Goal: Information Seeking & Learning: Learn about a topic

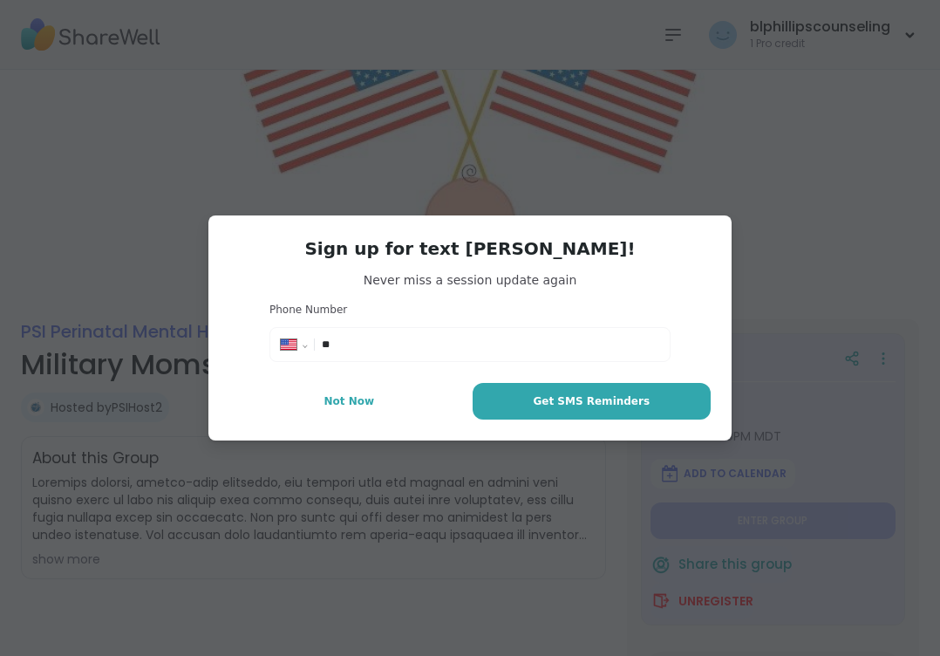
select select "**"
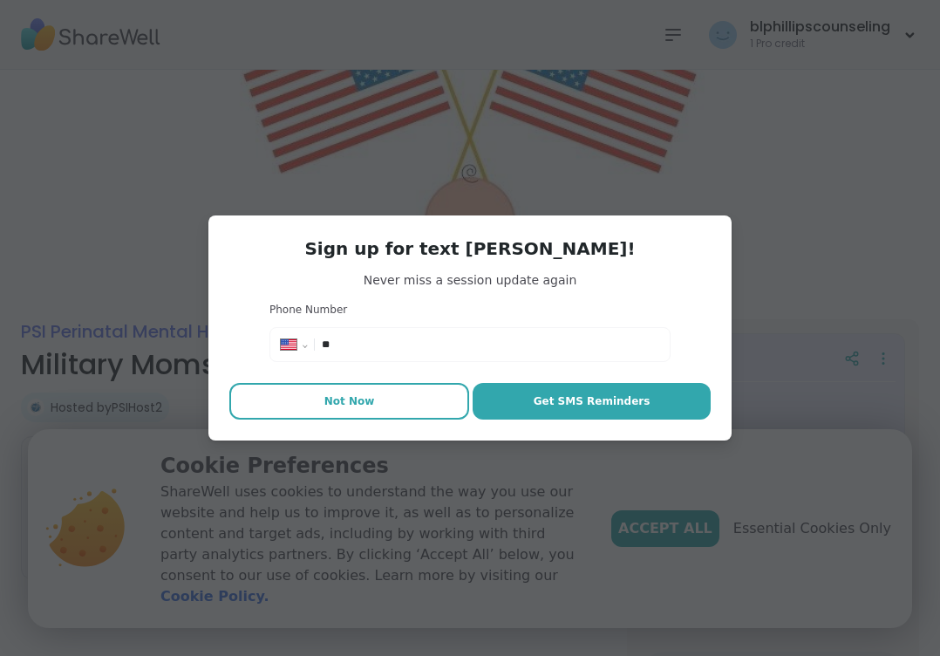
click at [350, 405] on span "Not Now" at bounding box center [349, 401] width 51 height 16
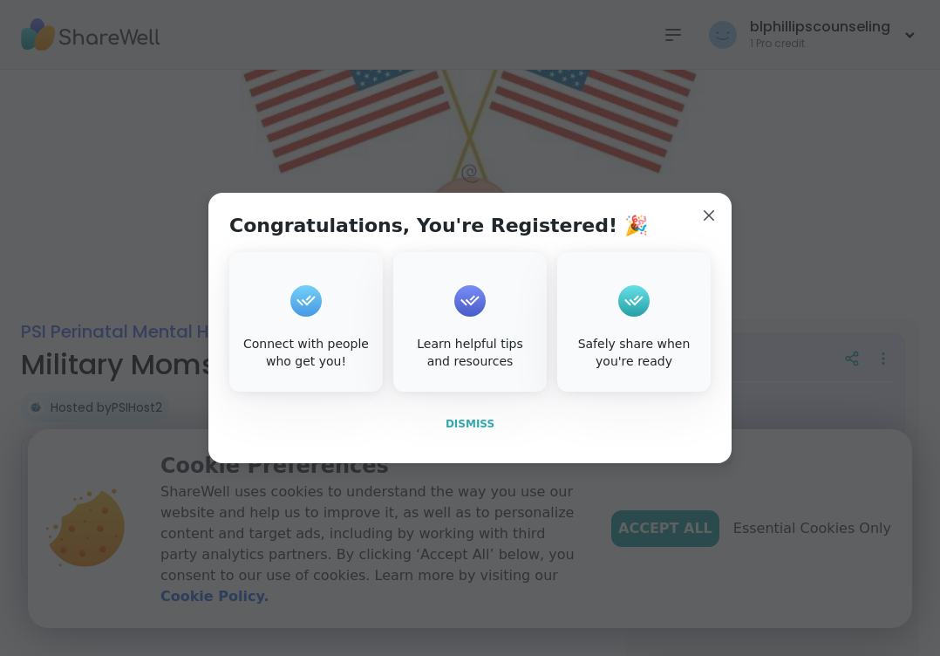
click at [476, 432] on button "Dismiss" at bounding box center [469, 423] width 481 height 37
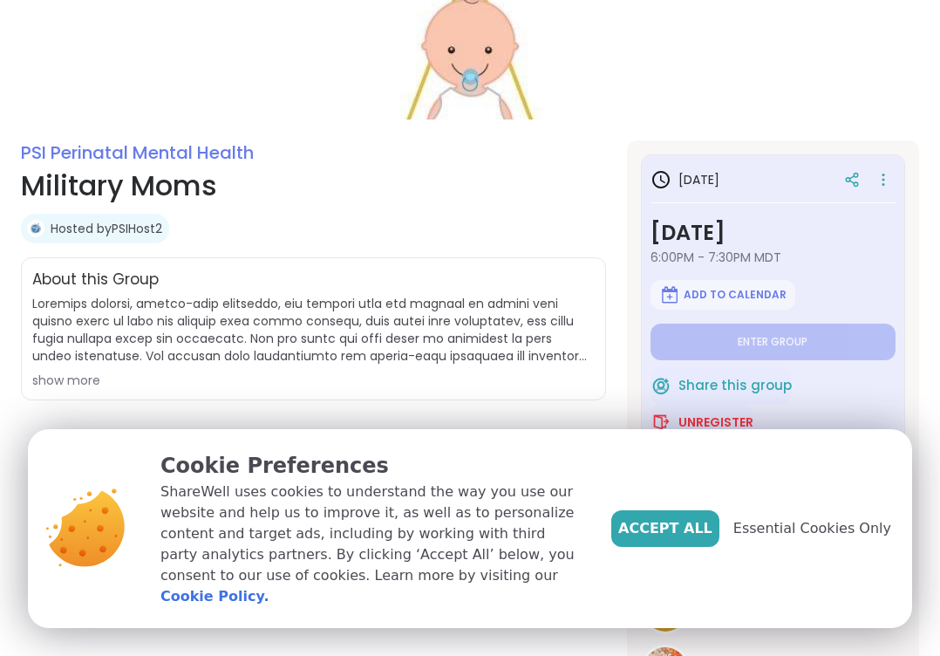
scroll to position [251, 0]
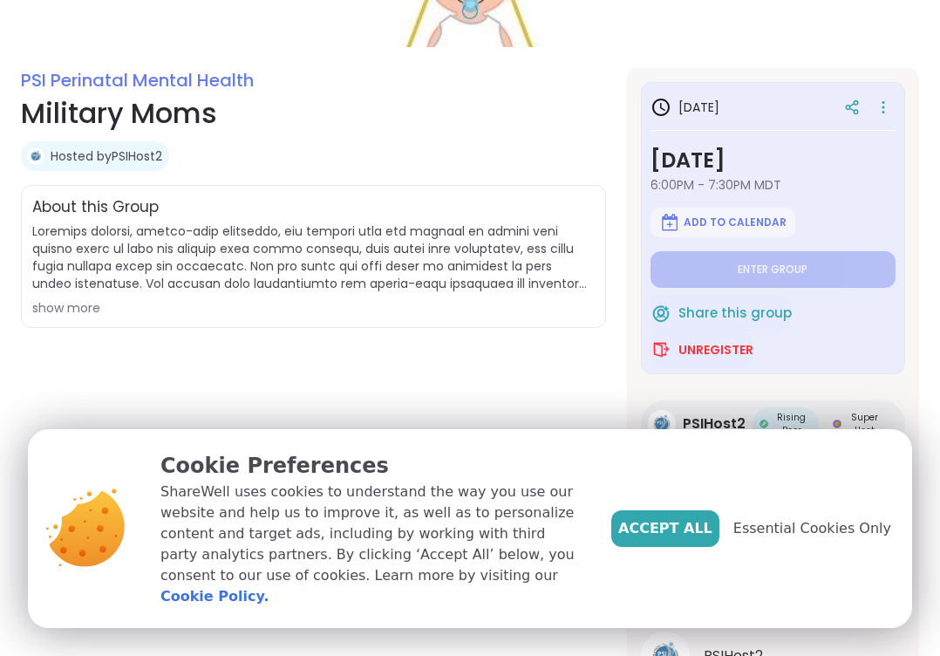
click at [83, 303] on div "show more" at bounding box center [313, 307] width 562 height 17
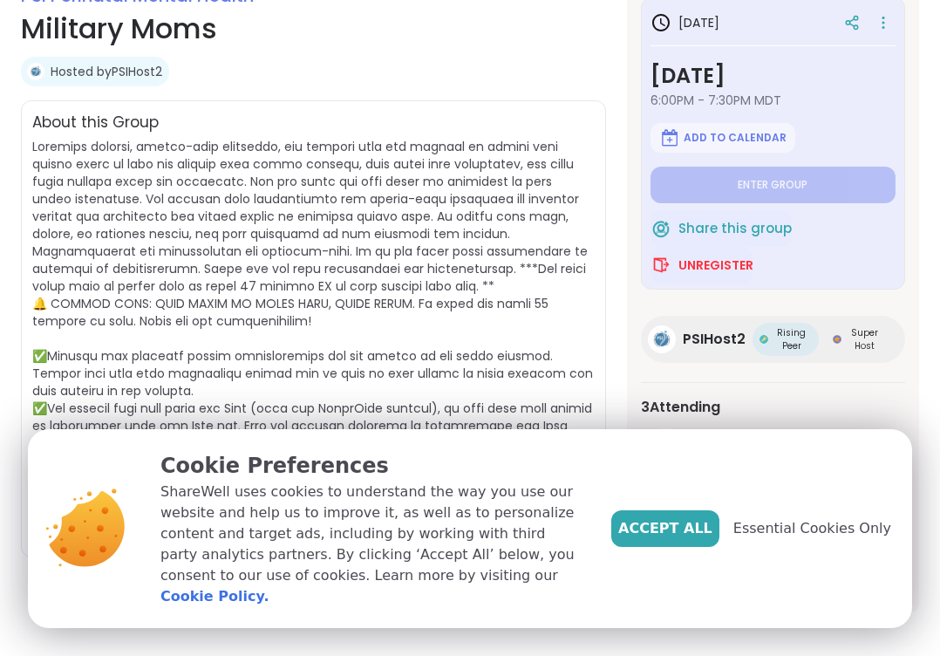
scroll to position [342, 0]
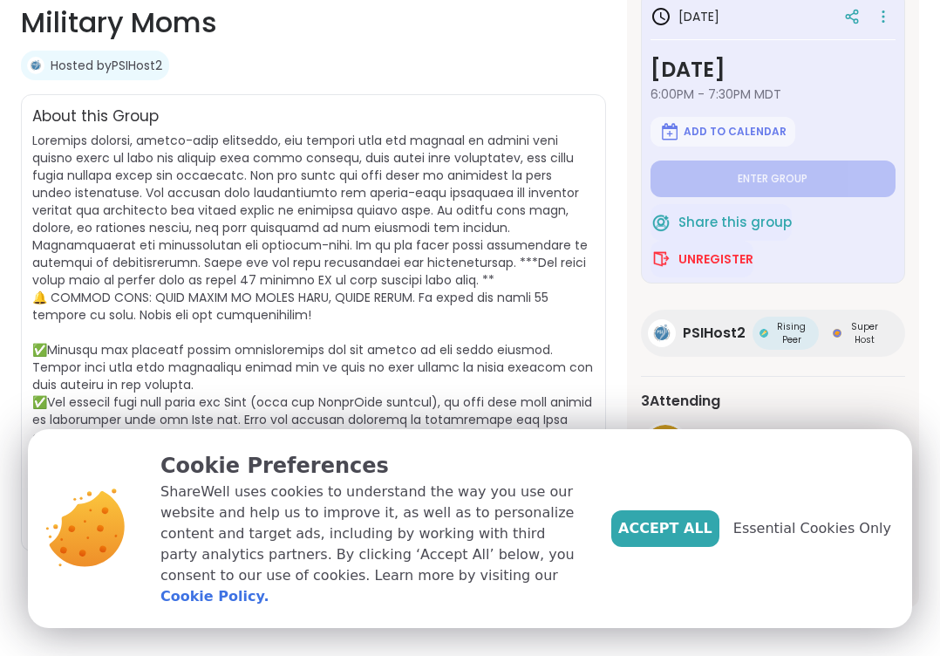
click at [643, 339] on div "PSIHost2 Rising Peer Super Host" at bounding box center [773, 332] width 264 height 47
click at [777, 539] on span "Essential Cookies Only" at bounding box center [812, 528] width 158 height 21
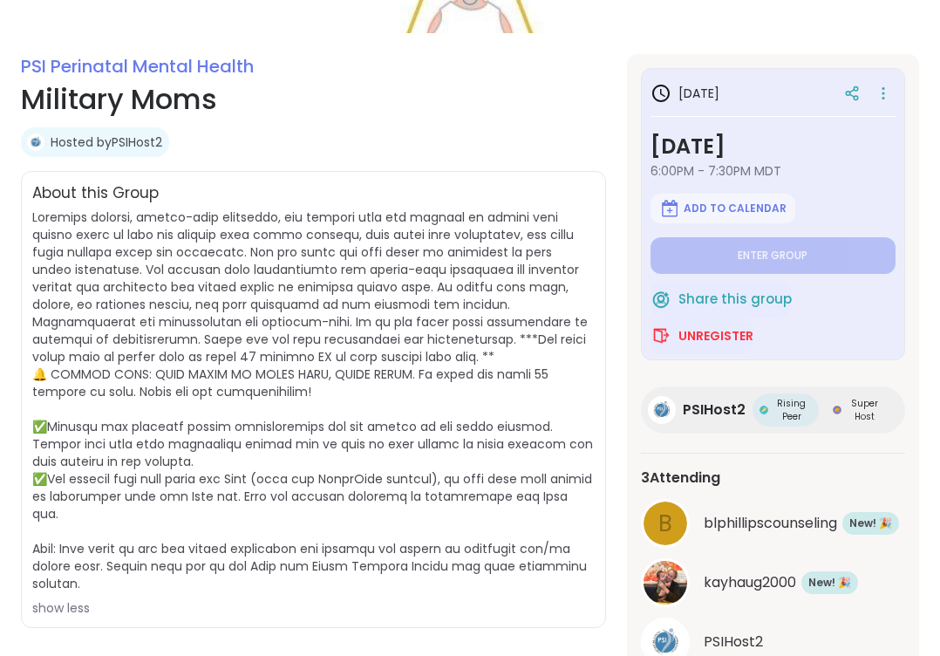
scroll to position [0, 0]
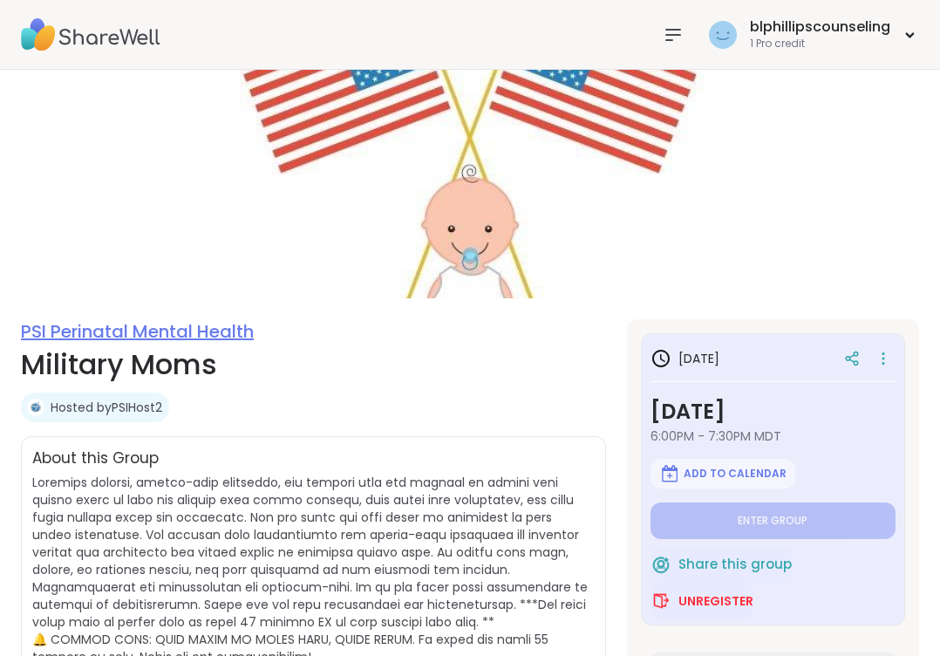
click at [174, 330] on link "PSI Perinatal Mental Health" at bounding box center [137, 331] width 233 height 24
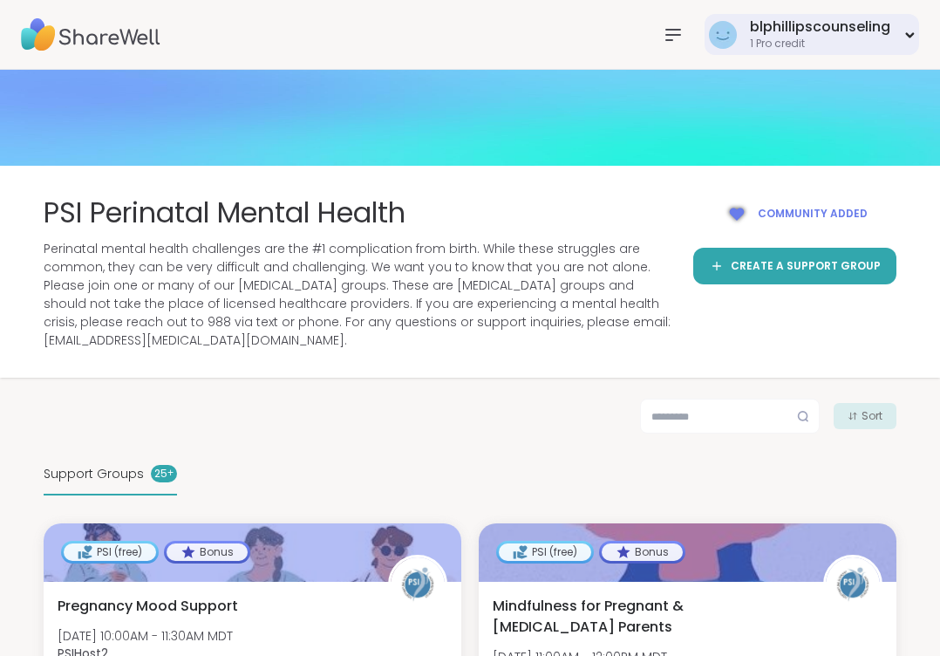
click at [781, 30] on div "blphillipscounseling" at bounding box center [820, 26] width 140 height 19
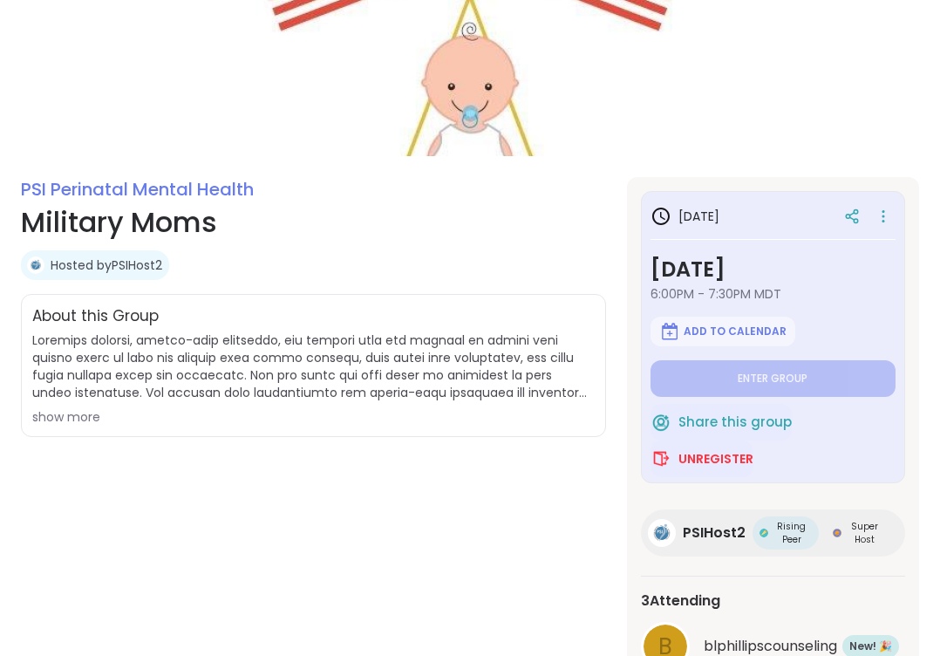
scroll to position [298, 0]
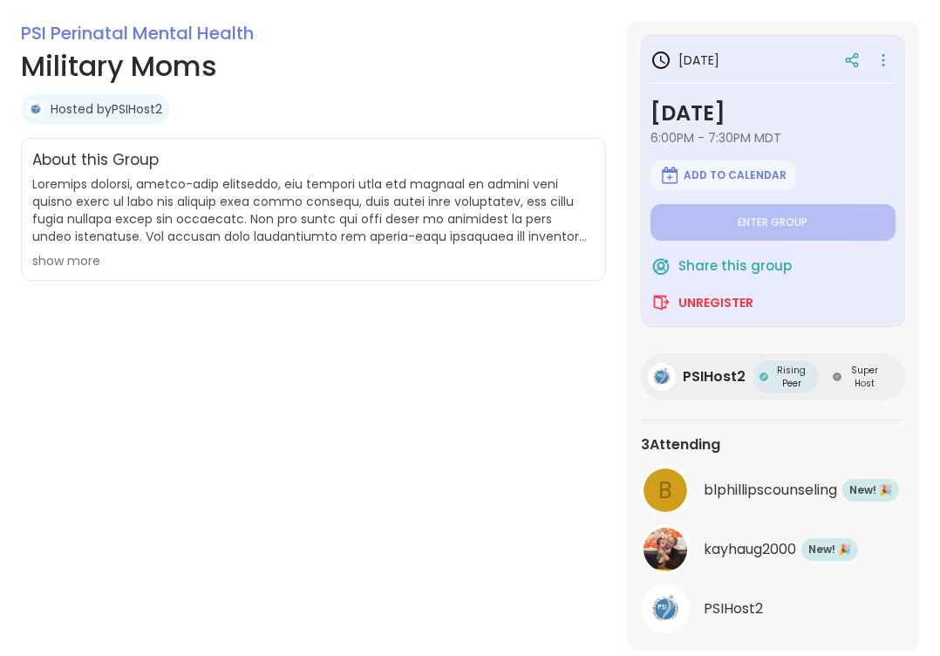
click at [86, 259] on div "show more" at bounding box center [313, 260] width 562 height 17
